Goal: Check status: Check status

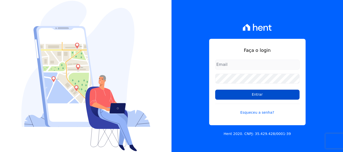
type input "erica@petraeng.com.br"
click at [256, 93] on input "Entrar" at bounding box center [257, 95] width 84 height 10
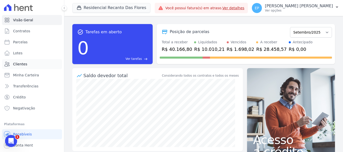
click at [20, 65] on span "Clientes" at bounding box center [20, 64] width 14 height 5
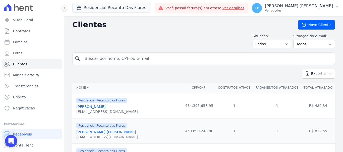
drag, startPoint x: 95, startPoint y: 58, endPoint x: 96, endPoint y: 53, distance: 4.2
click at [95, 54] on input "search" at bounding box center [207, 59] width 251 height 10
type input "karina"
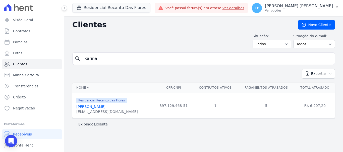
click at [91, 108] on link "[PERSON_NAME]" at bounding box center [90, 107] width 29 height 4
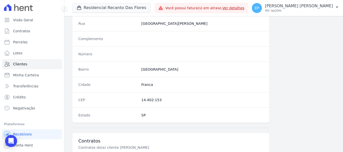
scroll to position [317, 0]
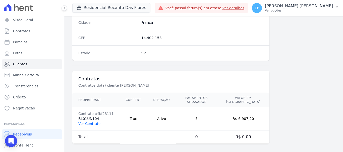
click at [94, 122] on link "Ver Contrato" at bounding box center [89, 124] width 22 height 4
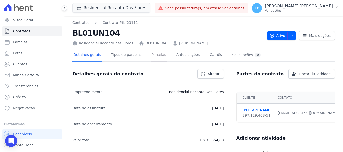
click at [151, 54] on link "Parcelas" at bounding box center [159, 55] width 17 height 13
